Goal: Information Seeking & Learning: Learn about a topic

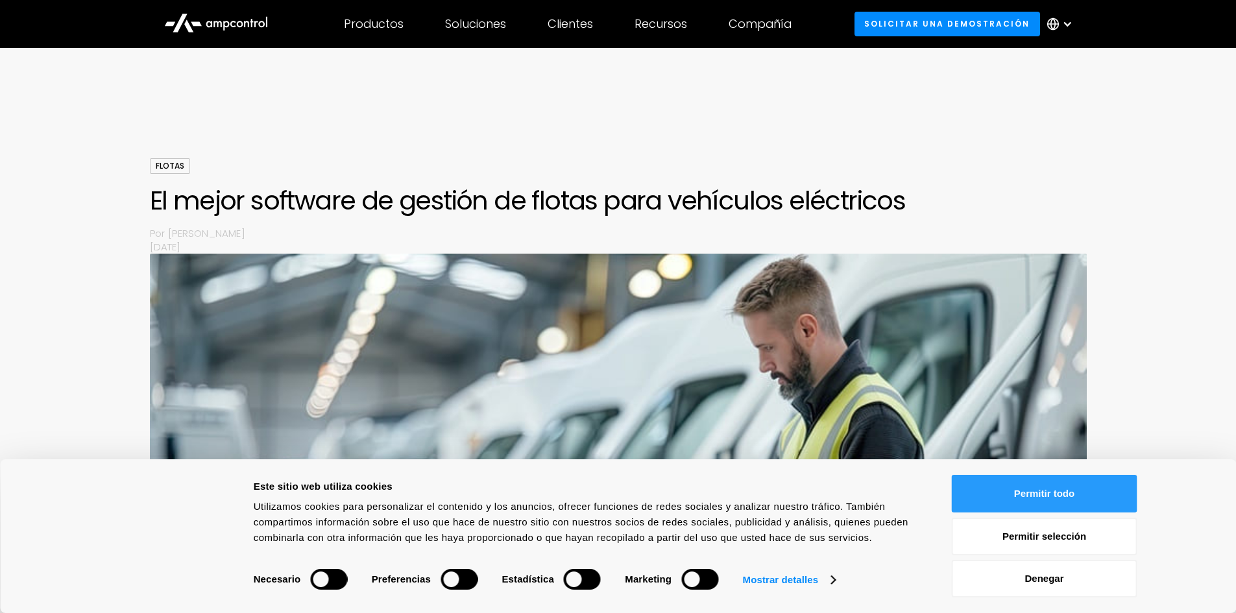
drag, startPoint x: 1085, startPoint y: 490, endPoint x: 1074, endPoint y: 491, distance: 11.1
click at [1085, 490] on button "Permitir todo" at bounding box center [1045, 494] width 186 height 38
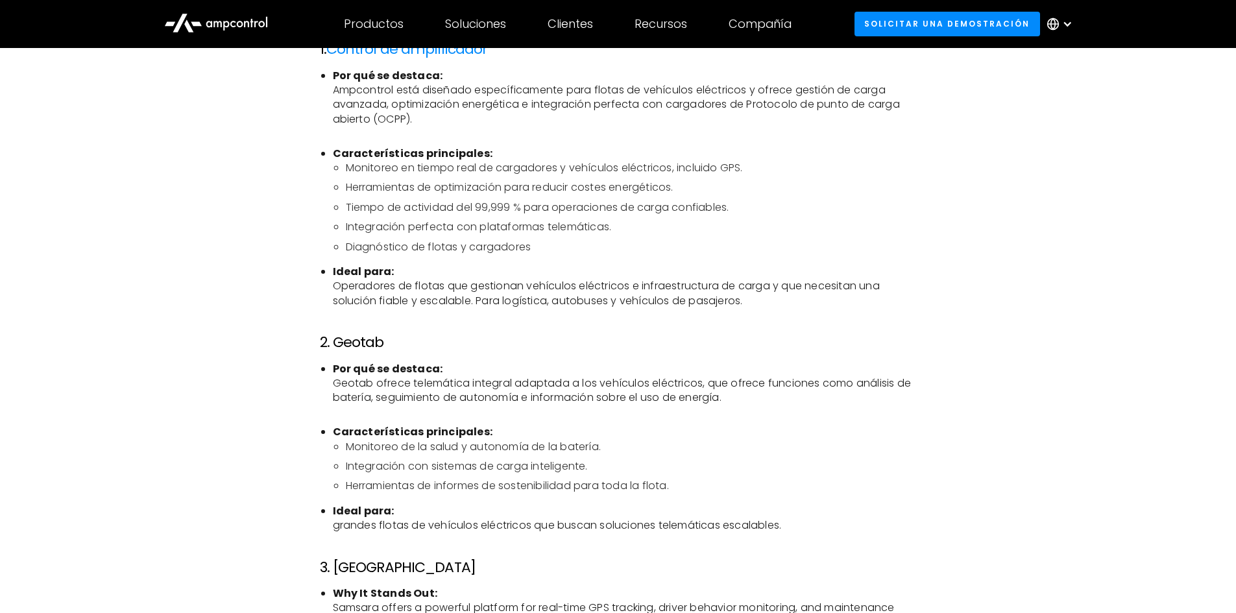
scroll to position [973, 0]
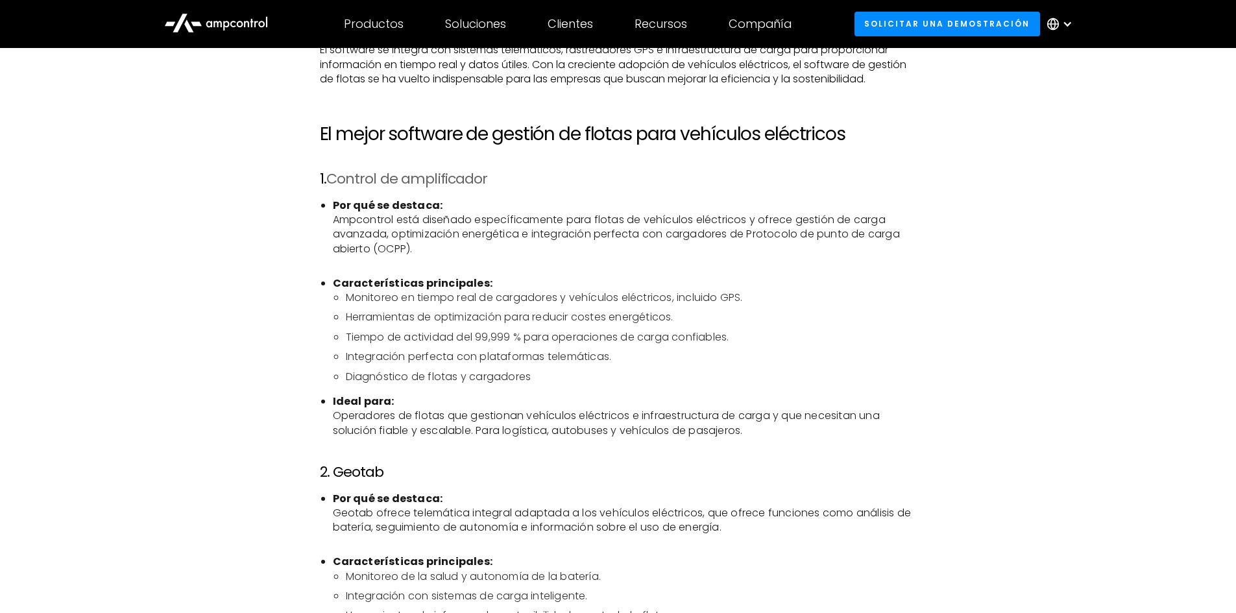
click at [472, 180] on font "Control de amplificador" at bounding box center [407, 179] width 162 height 20
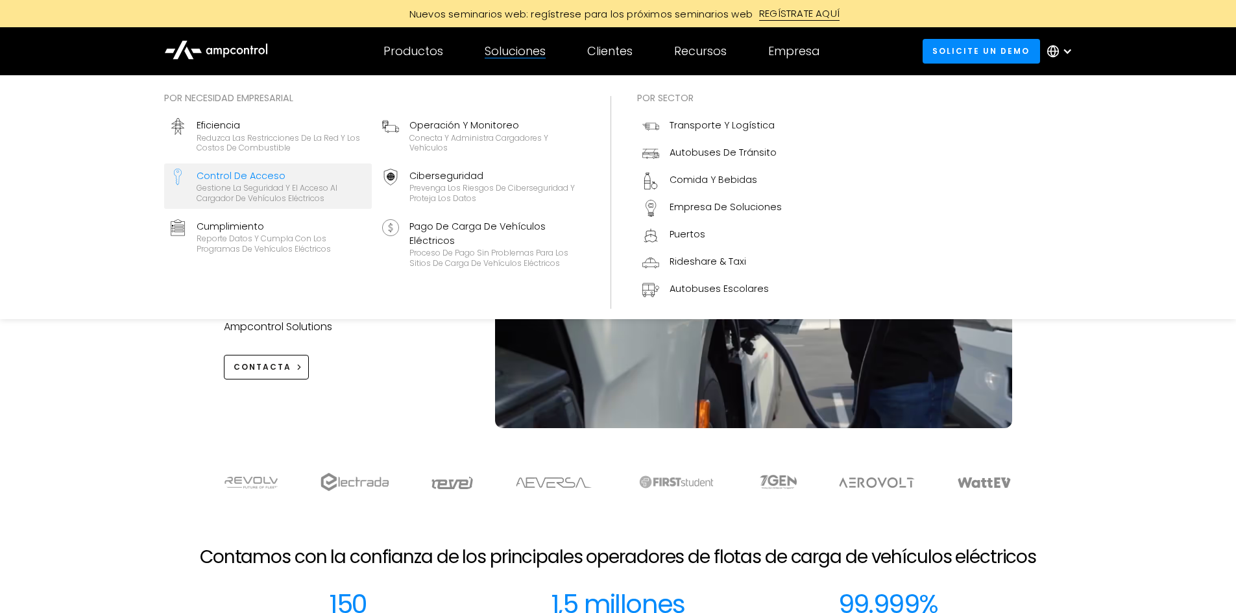
click at [252, 192] on div "Gestione la seguridad y el acceso al cargador de vehículos eléctricos" at bounding box center [282, 193] width 170 height 20
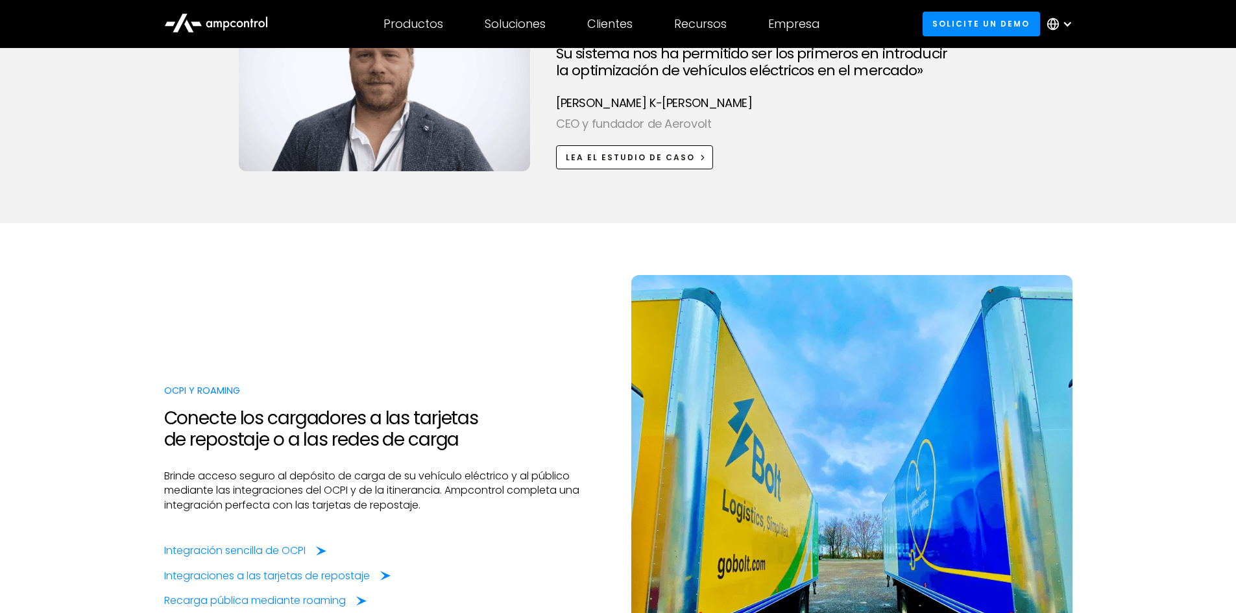
scroll to position [2595, 0]
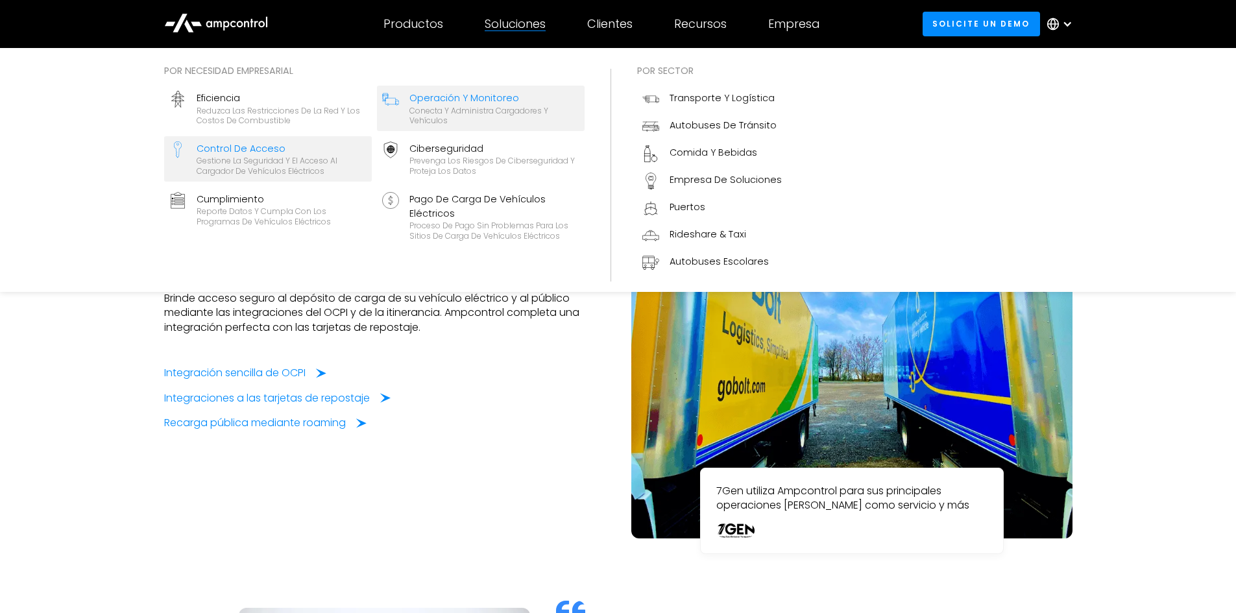
click at [439, 112] on div "Conecta y administra cargadores y vehículos" at bounding box center [494, 116] width 170 height 20
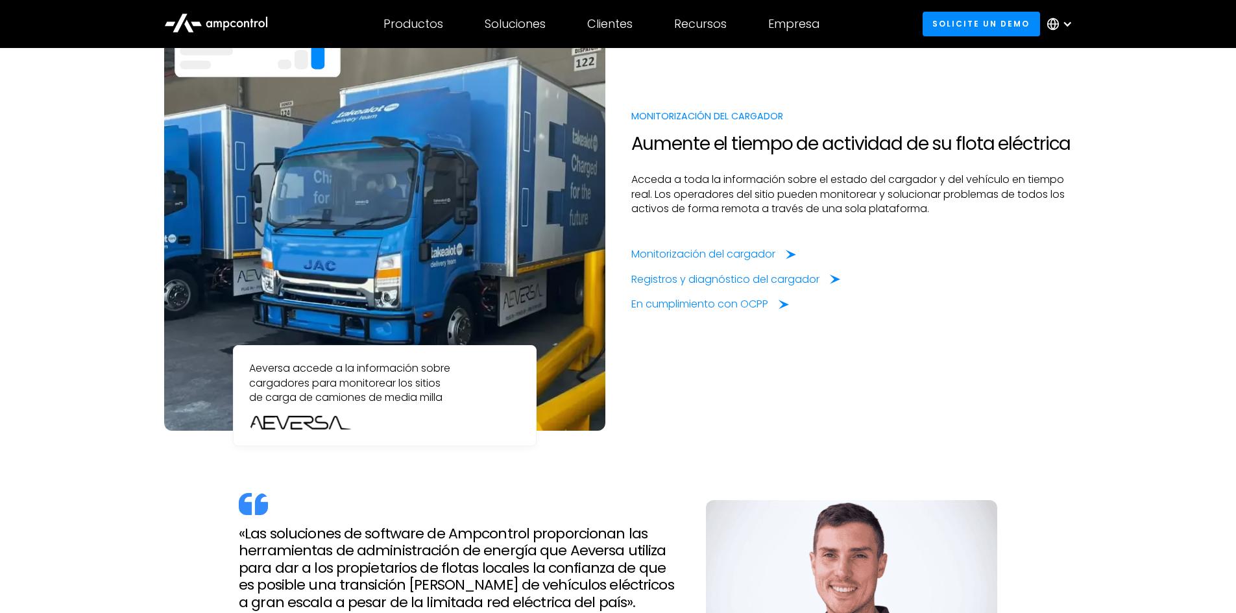
scroll to position [1103, 0]
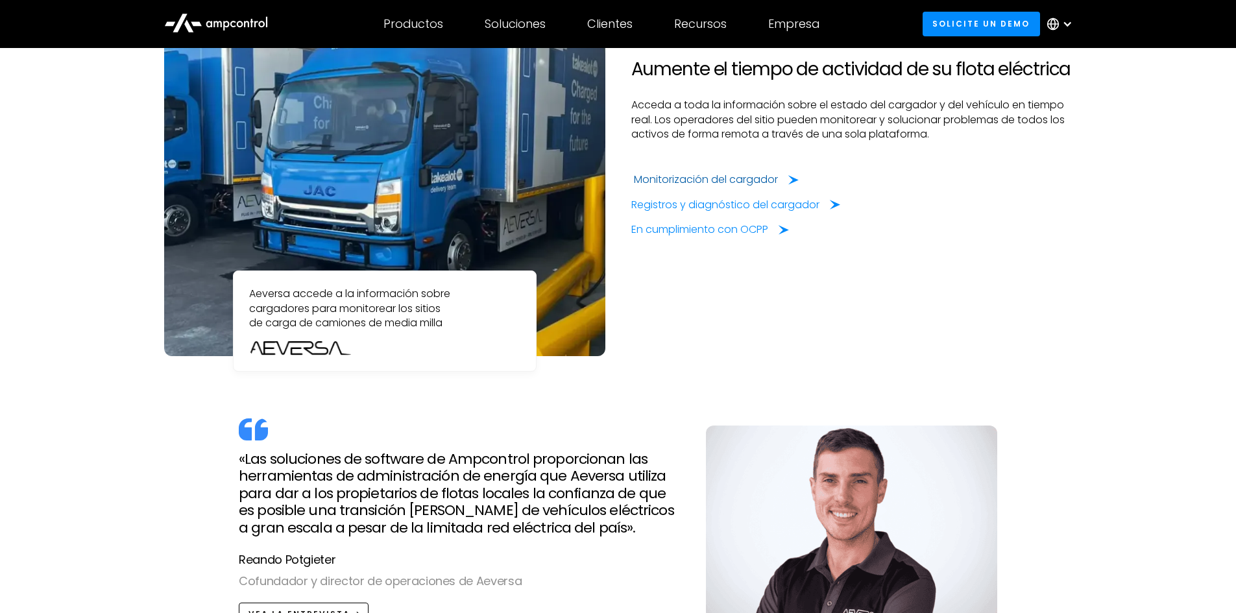
click at [761, 174] on div "Monitorización del cargador" at bounding box center [706, 180] width 144 height 14
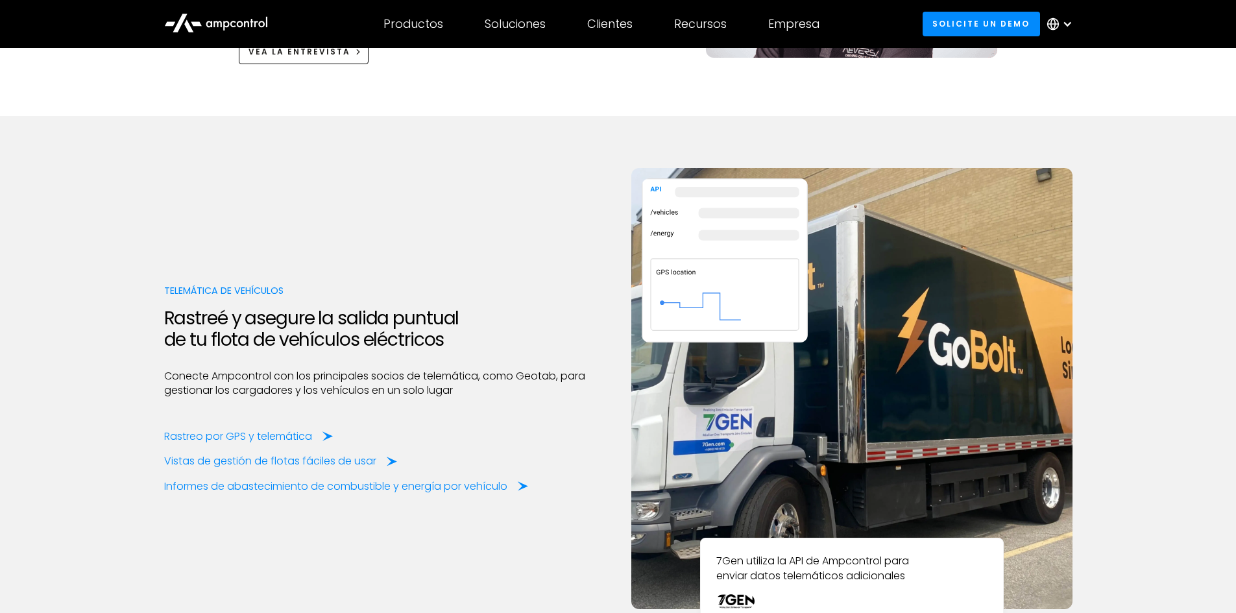
scroll to position [1752, 0]
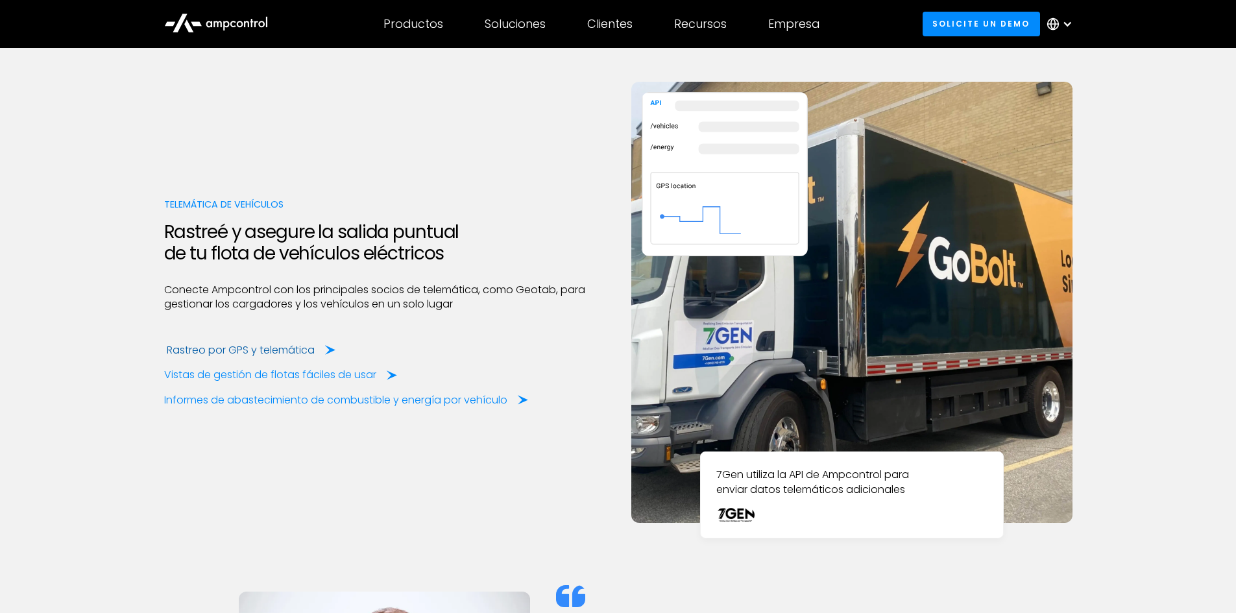
click at [289, 348] on div "Rastreo por GPS y telemática" at bounding box center [241, 350] width 148 height 14
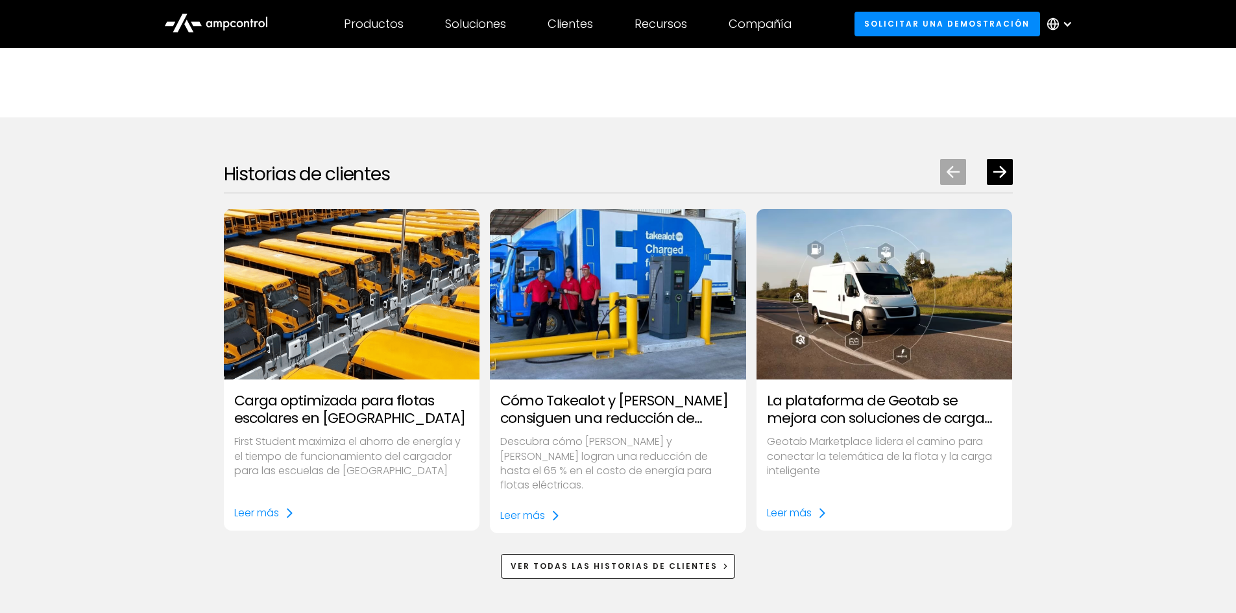
scroll to position [1946, 0]
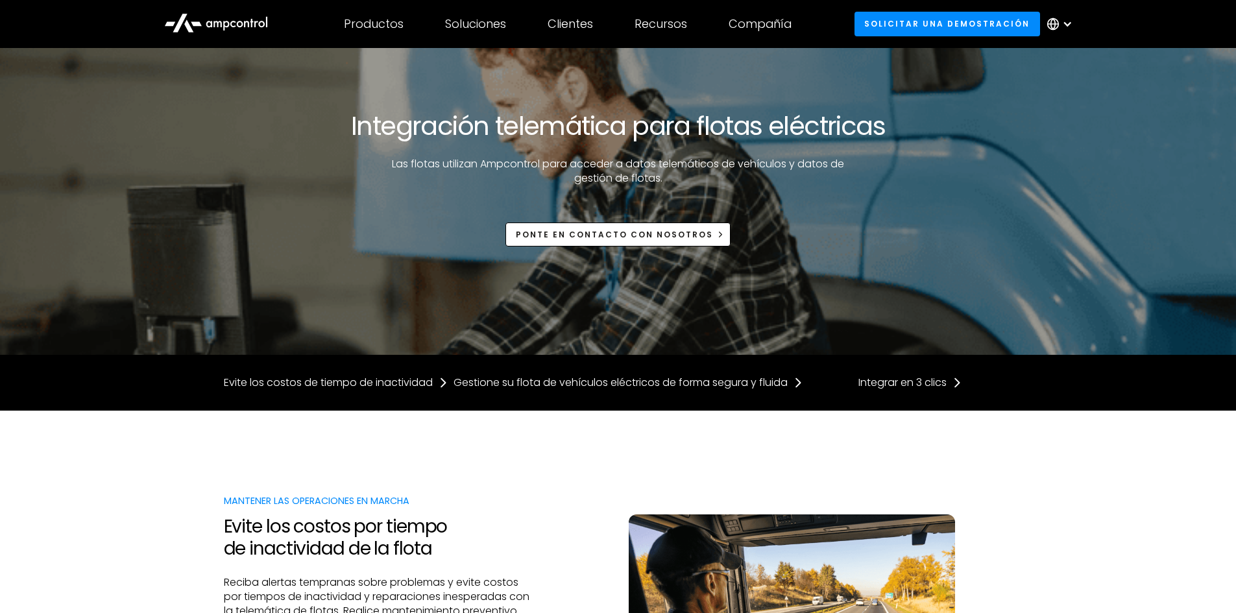
scroll to position [389, 0]
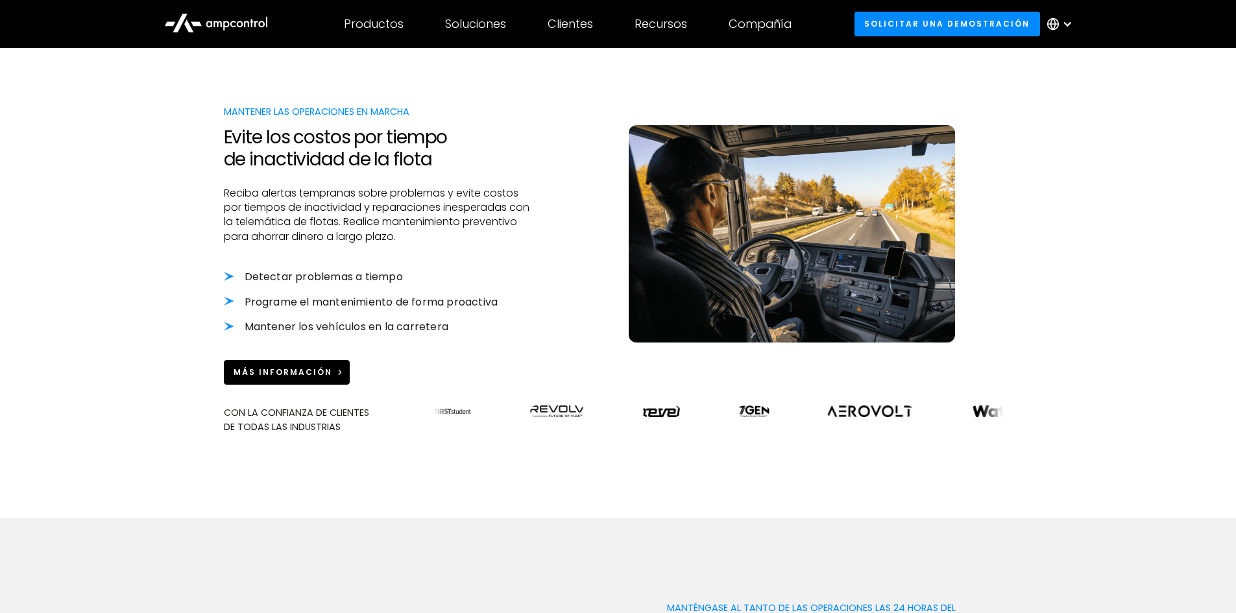
click at [297, 378] on font "Más información" at bounding box center [283, 372] width 99 height 11
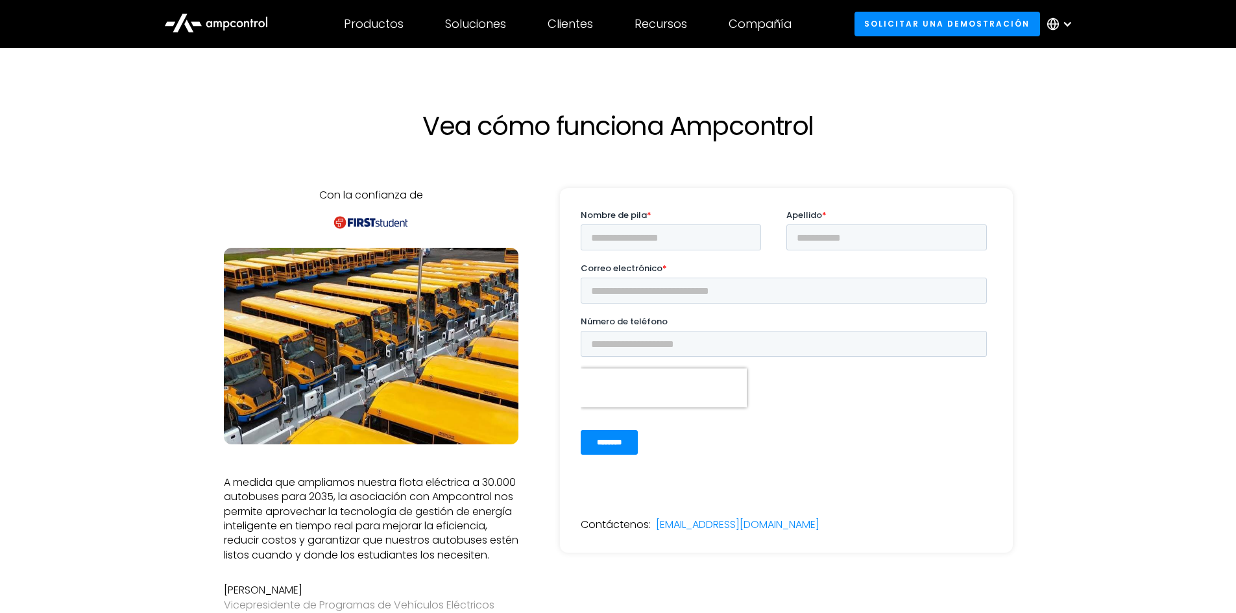
click at [210, 23] on icon at bounding box center [216, 21] width 104 height 31
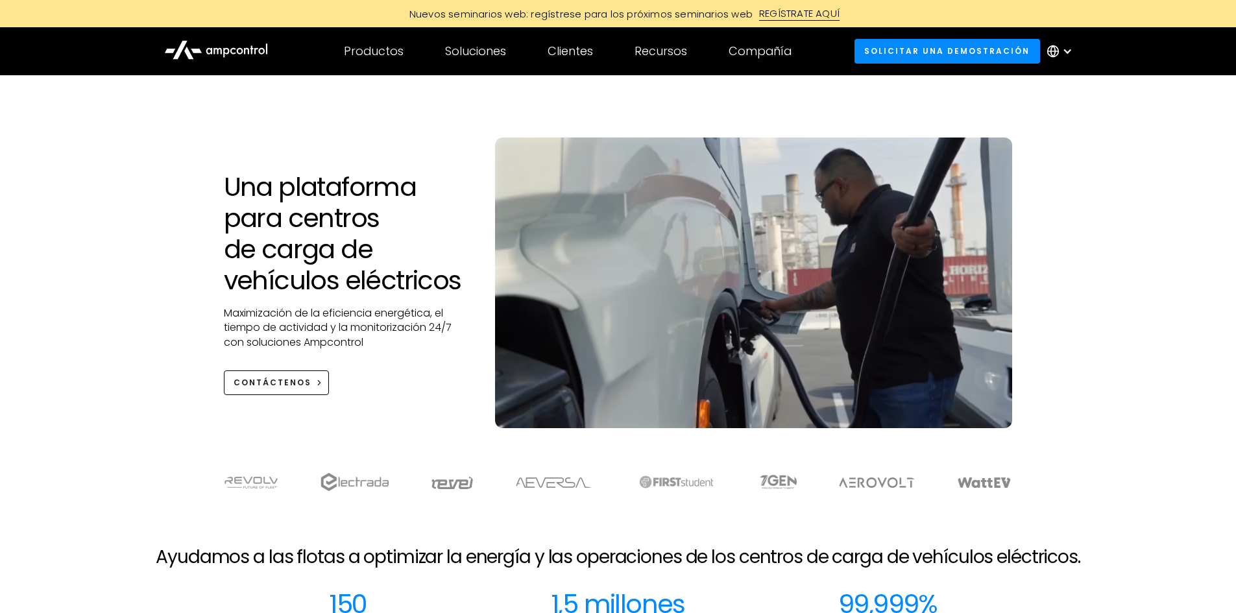
drag, startPoint x: 282, startPoint y: 46, endPoint x: 213, endPoint y: 49, distance: 68.9
click at [213, 49] on div "Productos Products Energy Management Load management, cost optimization, oversu…" at bounding box center [618, 51] width 934 height 45
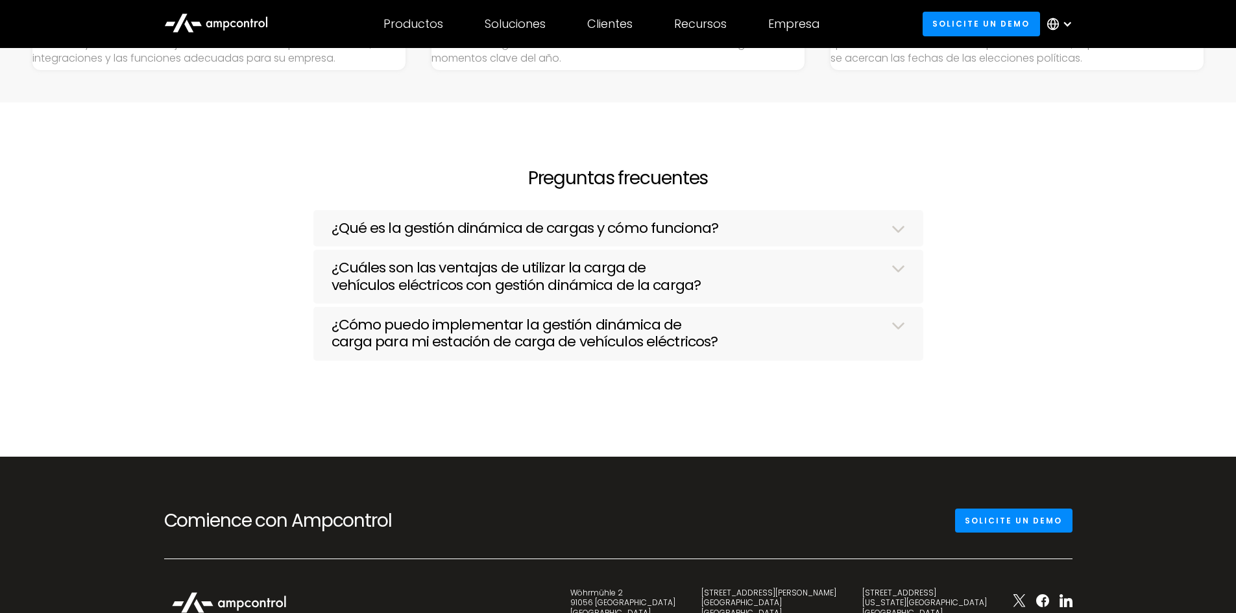
scroll to position [3532, 0]
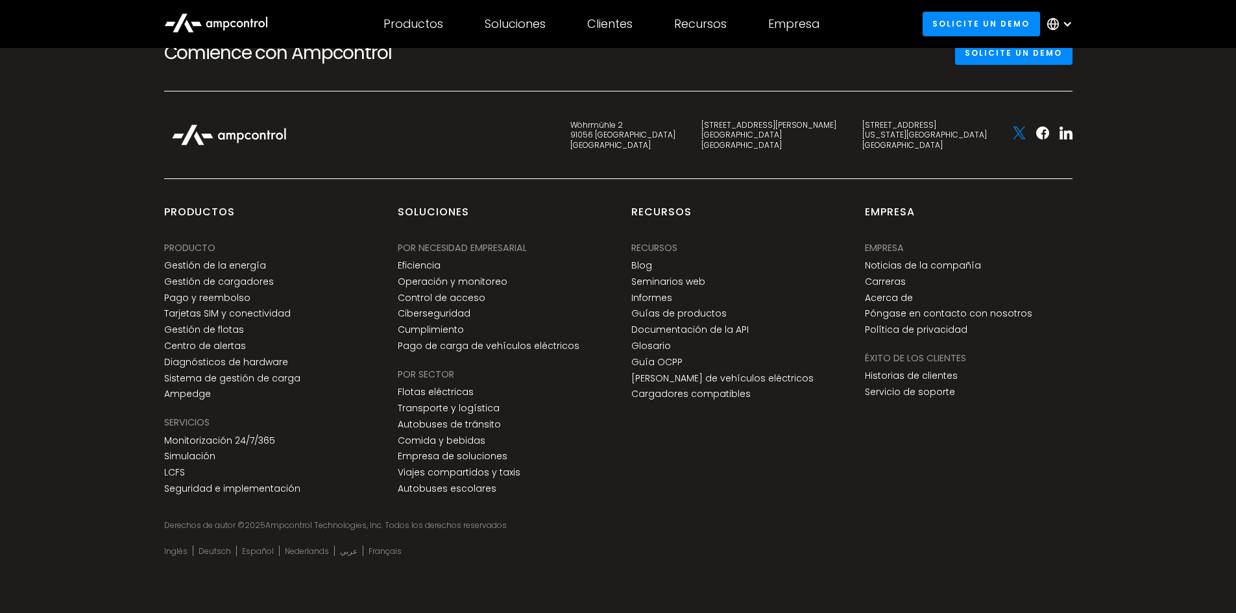
click at [1023, 132] on icon at bounding box center [1019, 133] width 13 height 13
